Goal: Task Accomplishment & Management: Use online tool/utility

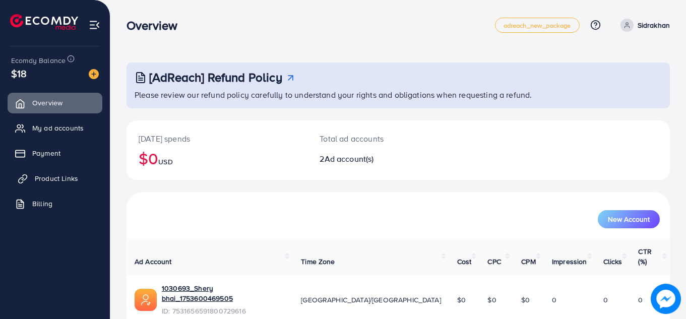
click at [59, 178] on span "Product Links" at bounding box center [56, 178] width 43 height 10
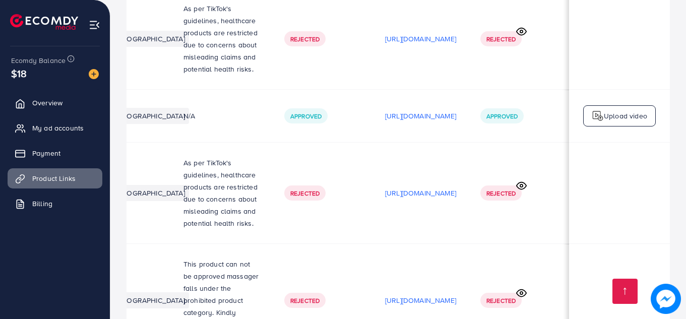
scroll to position [0, 306]
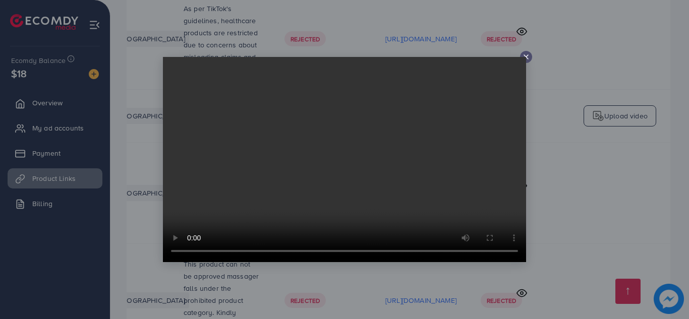
click at [525, 54] on icon at bounding box center [526, 57] width 8 height 8
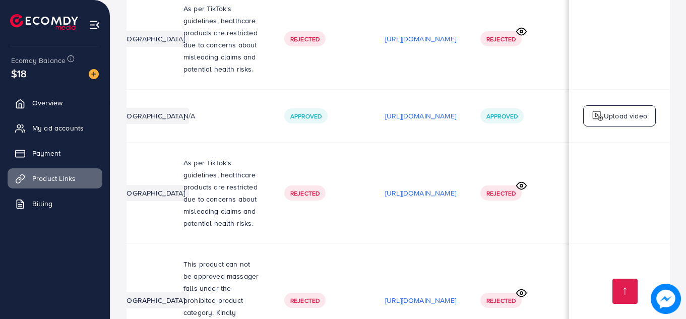
scroll to position [0, 303]
click at [61, 130] on span "My ad accounts" at bounding box center [60, 128] width 51 height 10
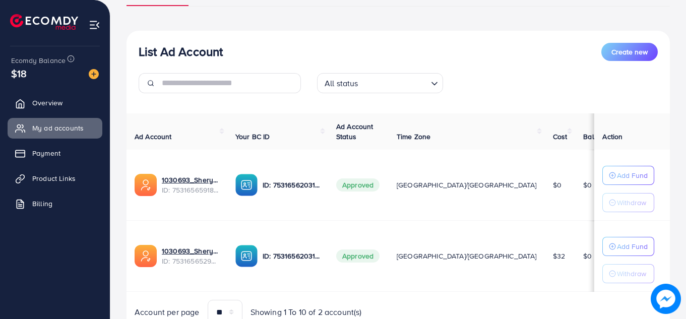
scroll to position [136, 0]
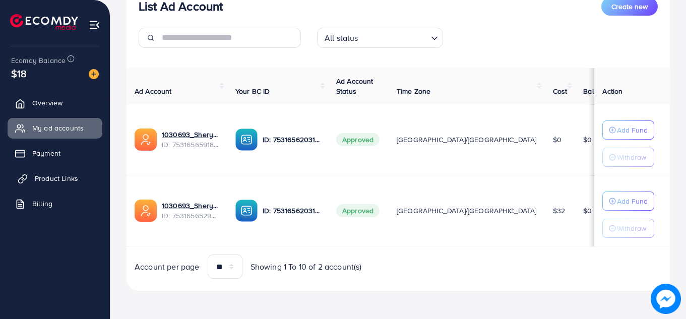
click at [53, 175] on span "Product Links" at bounding box center [56, 178] width 43 height 10
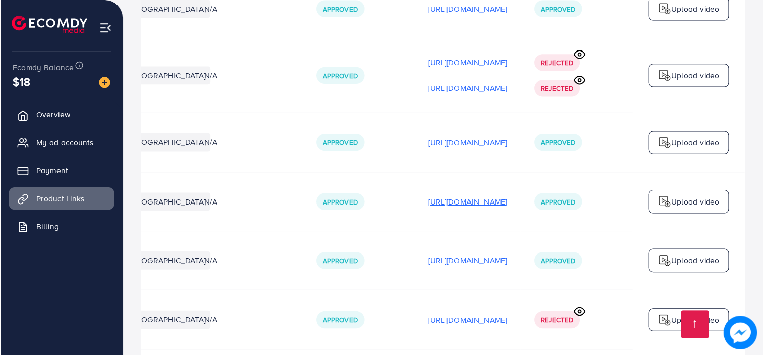
scroll to position [0, 229]
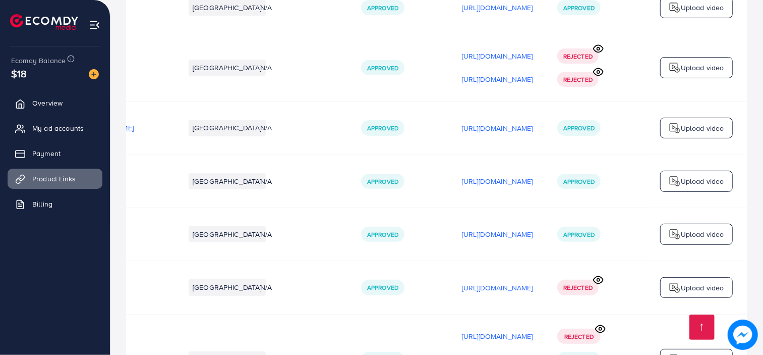
drag, startPoint x: 488, startPoint y: 192, endPoint x: 464, endPoint y: 162, distance: 38.4
click at [464, 162] on td "[URL][DOMAIN_NAME]" at bounding box center [497, 180] width 95 height 53
click at [466, 159] on td "[URL][DOMAIN_NAME]" at bounding box center [497, 180] width 95 height 53
